Goal: Task Accomplishment & Management: Manage account settings

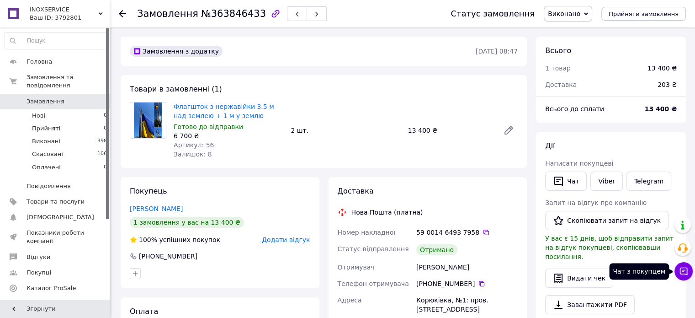
click at [685, 272] on icon at bounding box center [683, 270] width 9 height 9
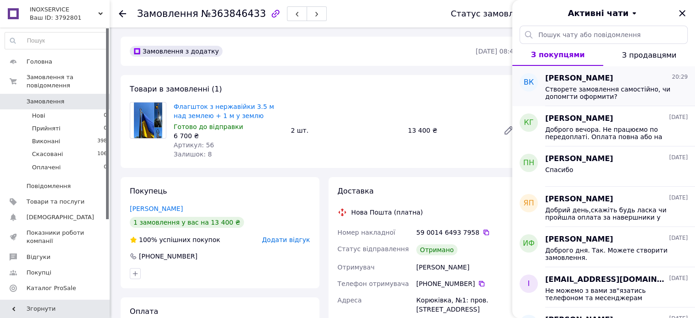
click at [627, 90] on span "Створете замовлення самостійно, чи допомгти оформити?" at bounding box center [610, 92] width 130 height 15
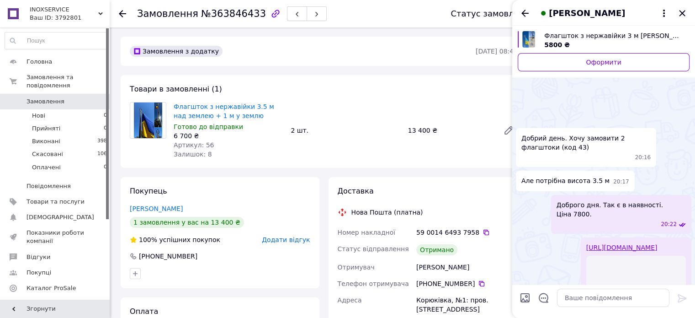
scroll to position [117, 0]
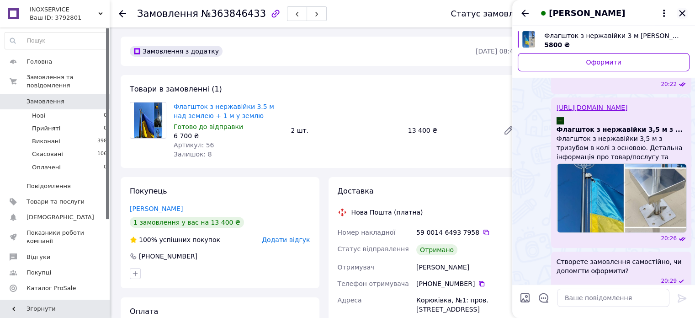
click at [684, 16] on icon "Закрити" at bounding box center [682, 13] width 11 height 11
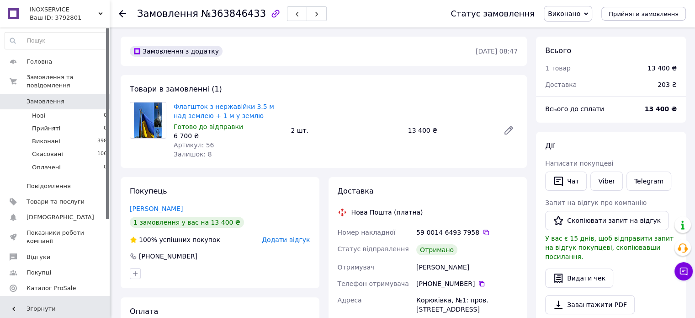
click at [46, 299] on span "Аналітика" at bounding box center [43, 303] width 32 height 8
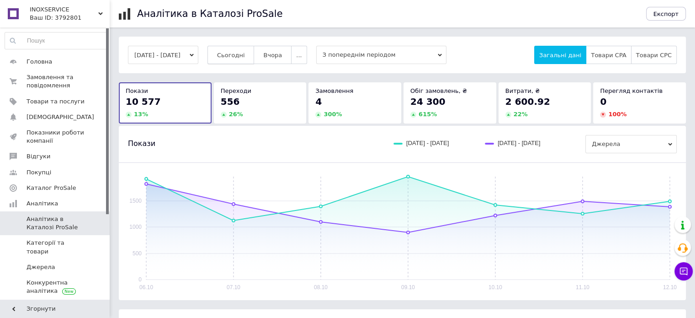
click at [255, 51] on button "Сьогодні" at bounding box center [231, 55] width 47 height 18
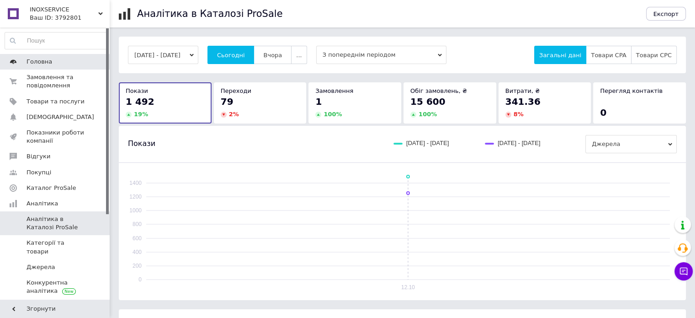
click at [46, 63] on span "Головна" at bounding box center [40, 62] width 26 height 8
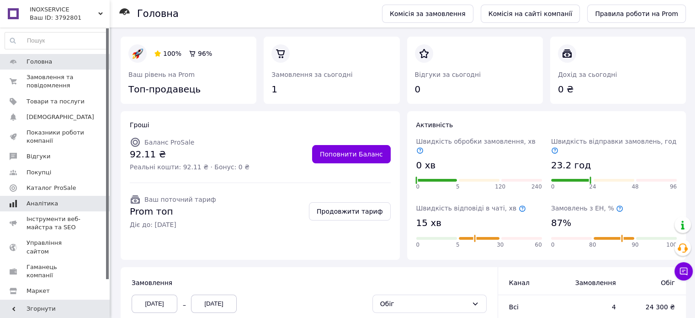
click at [52, 209] on link "Аналітика" at bounding box center [56, 204] width 112 height 16
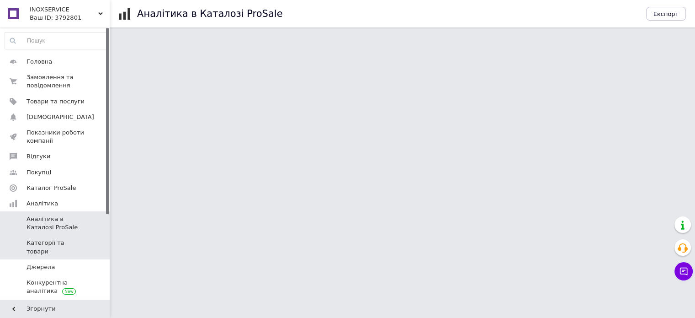
click at [82, 239] on span "Категорії та товари" at bounding box center [56, 247] width 58 height 16
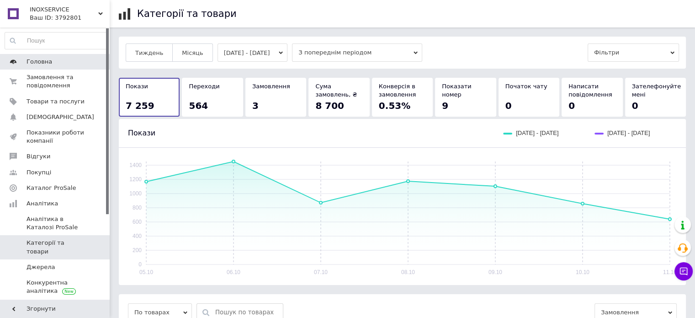
click at [33, 62] on span "Головна" at bounding box center [40, 62] width 26 height 8
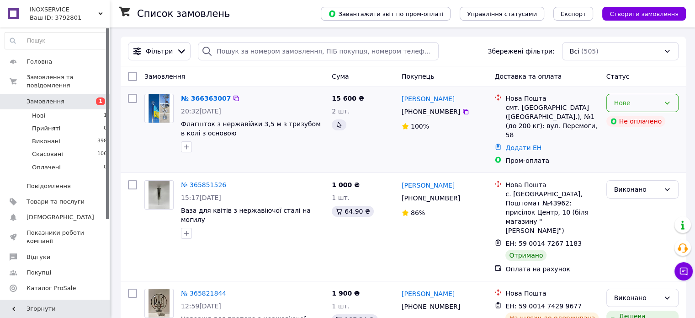
click at [662, 101] on div "Нове" at bounding box center [643, 103] width 72 height 18
click at [642, 120] on li "Прийнято" at bounding box center [642, 123] width 71 height 16
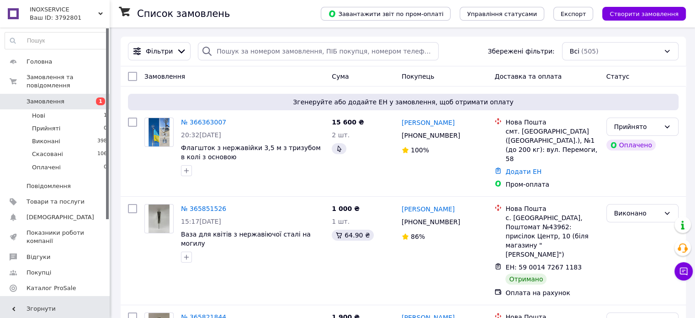
click at [17, 296] on link "Аналітика" at bounding box center [56, 304] width 112 height 16
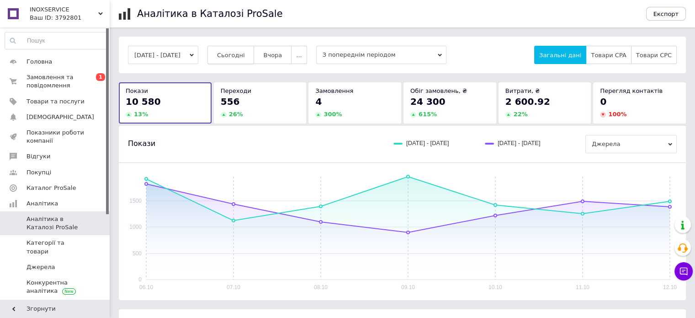
click at [242, 53] on span "Сьогодні" at bounding box center [231, 55] width 28 height 7
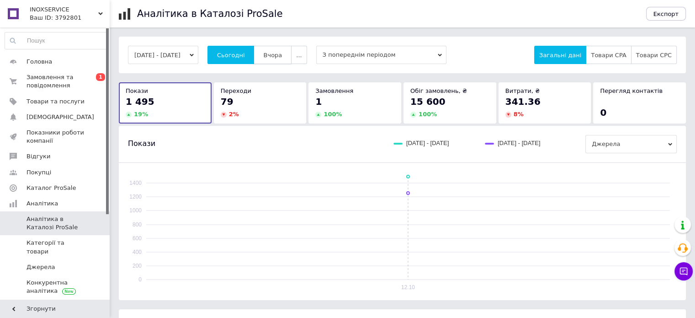
click at [282, 59] on button "Вчора" at bounding box center [273, 55] width 38 height 18
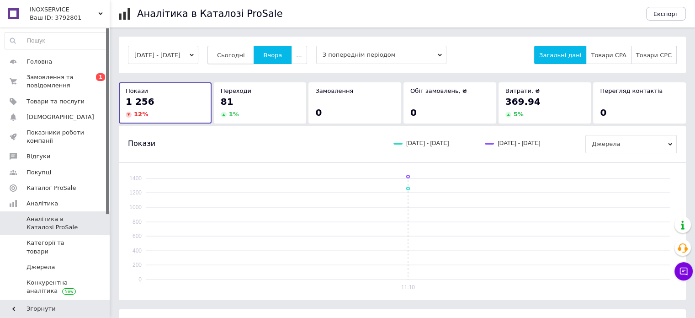
click at [245, 58] on span "Сьогодні" at bounding box center [231, 55] width 28 height 7
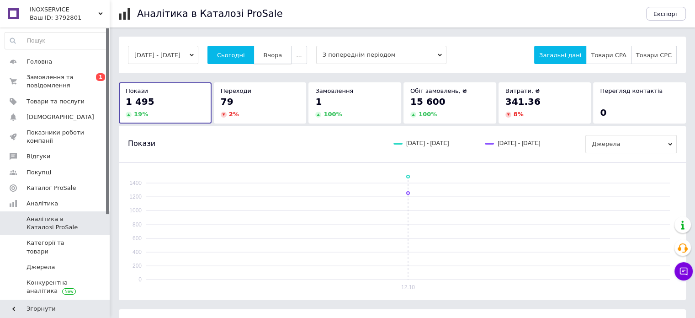
click at [290, 60] on button "Вчора" at bounding box center [273, 55] width 38 height 18
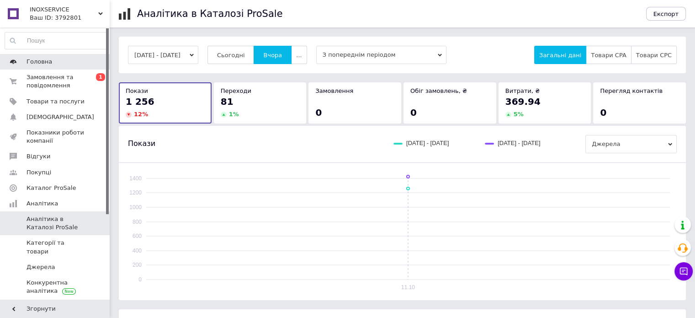
click at [33, 67] on link "Головна" at bounding box center [56, 62] width 112 height 16
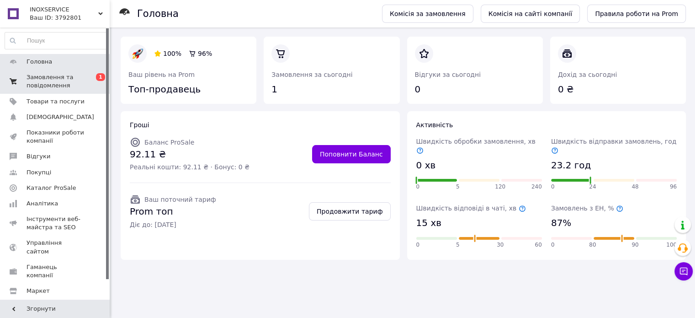
click at [45, 87] on span "Замовлення та повідомлення" at bounding box center [56, 81] width 58 height 16
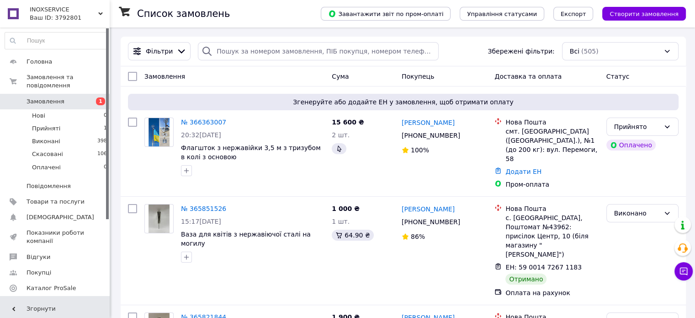
click at [38, 299] on span "Аналітика" at bounding box center [43, 303] width 32 height 8
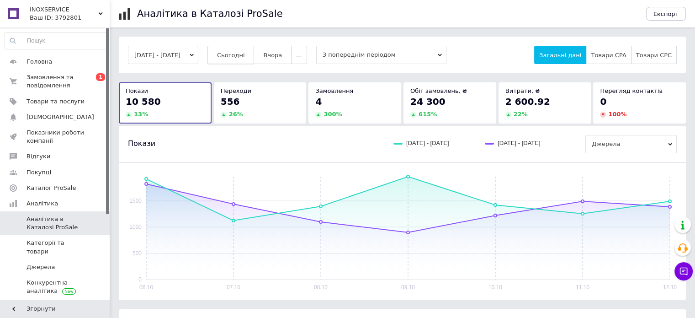
click at [245, 52] on span "Сьогодні" at bounding box center [231, 55] width 28 height 7
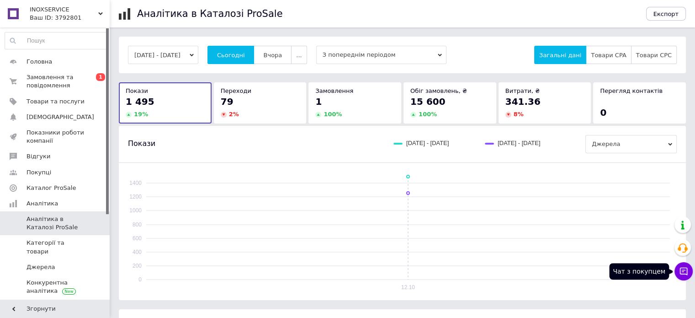
click at [677, 266] on button "Чат з покупцем" at bounding box center [684, 271] width 18 height 18
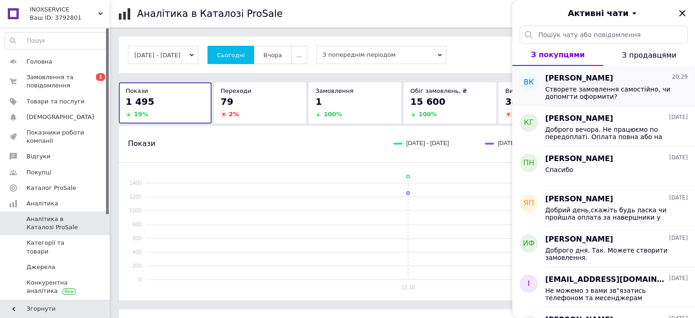
click at [613, 74] on div "ВАсиль Калина 20:29" at bounding box center [616, 78] width 143 height 11
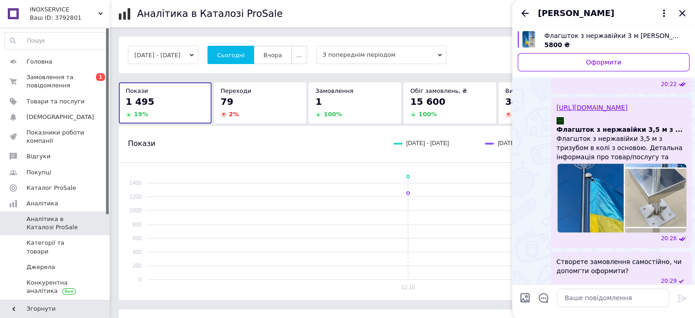
click at [681, 16] on icon "Закрити" at bounding box center [682, 13] width 11 height 11
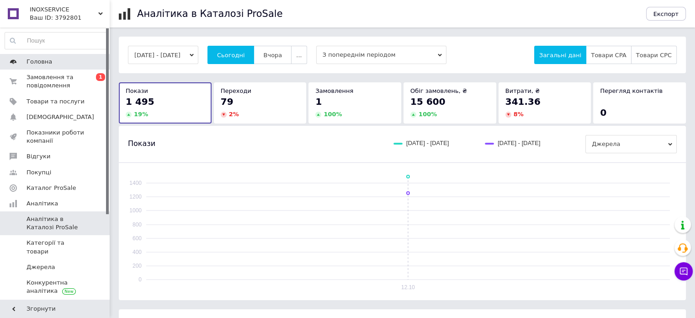
click at [59, 54] on link "Головна" at bounding box center [56, 62] width 112 height 16
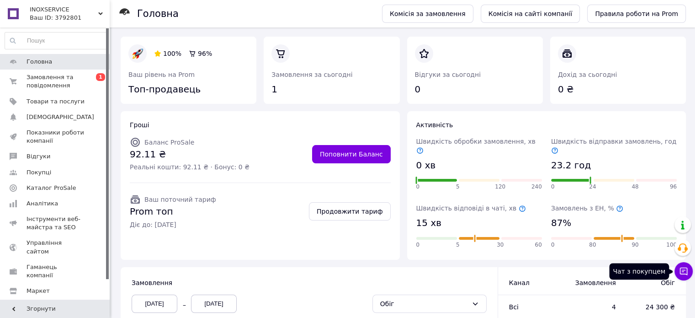
click at [685, 272] on icon at bounding box center [683, 270] width 9 height 9
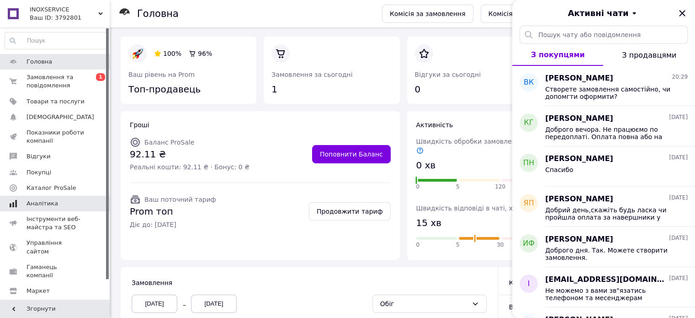
click at [27, 210] on link "Аналітика" at bounding box center [56, 204] width 112 height 16
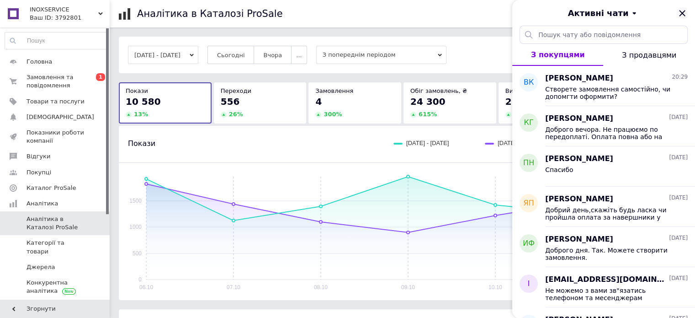
click at [682, 12] on icon "Закрити" at bounding box center [682, 13] width 11 height 11
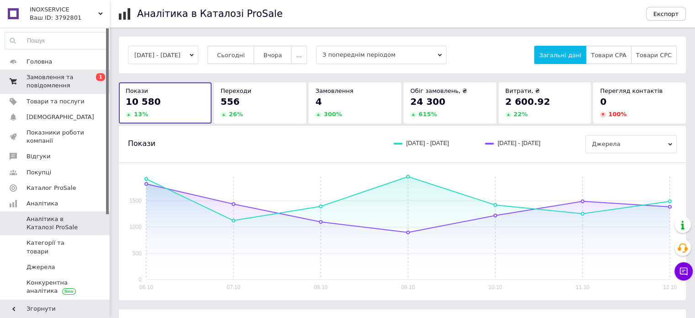
click at [75, 81] on span "Замовлення та повідомлення" at bounding box center [56, 81] width 58 height 16
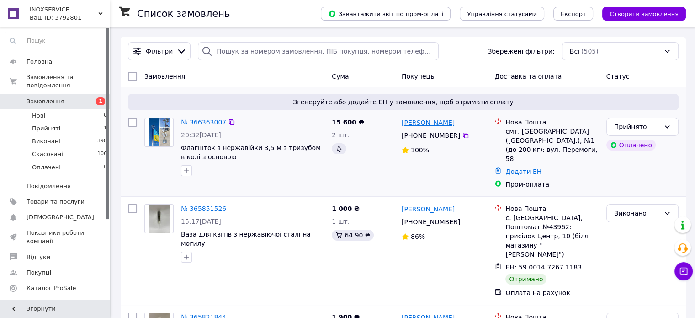
click at [419, 122] on link "[PERSON_NAME]" at bounding box center [428, 122] width 53 height 9
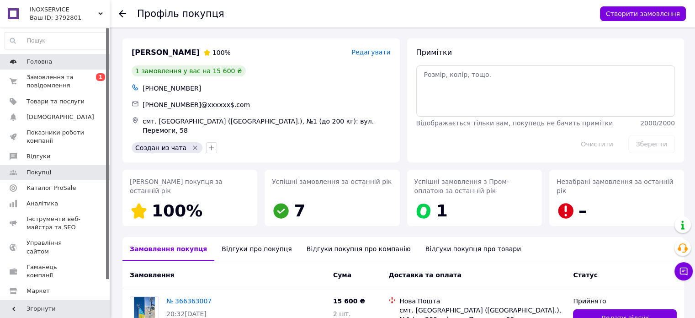
click at [38, 66] on link "Головна" at bounding box center [56, 62] width 112 height 16
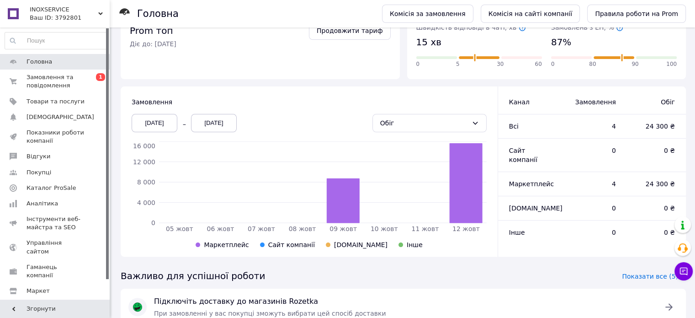
scroll to position [245, 0]
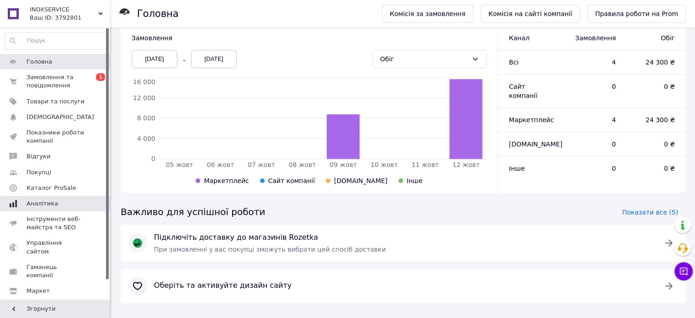
click at [42, 201] on span "Аналітика" at bounding box center [43, 203] width 32 height 8
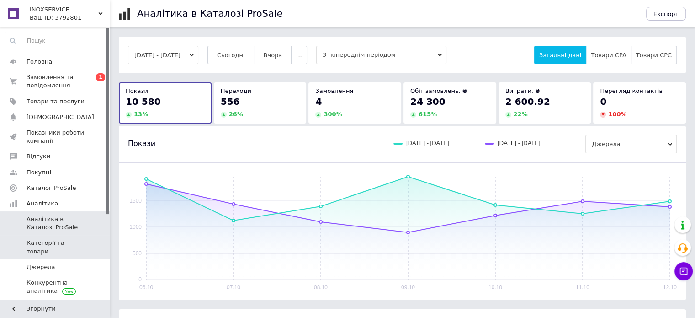
click at [57, 241] on span "Категорії та товари" at bounding box center [56, 247] width 58 height 16
